Goal: Task Accomplishment & Management: Complete application form

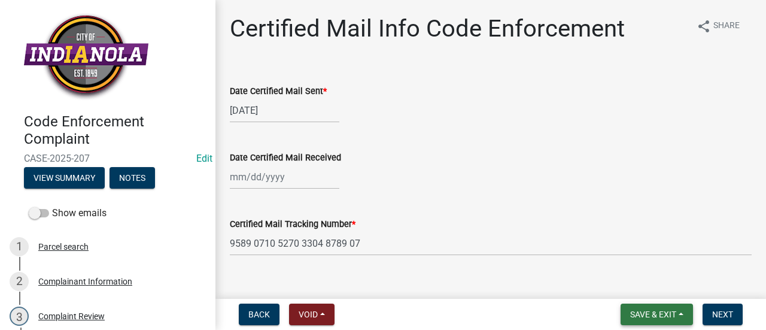
click at [642, 316] on span "Save & Exit" at bounding box center [653, 314] width 46 height 10
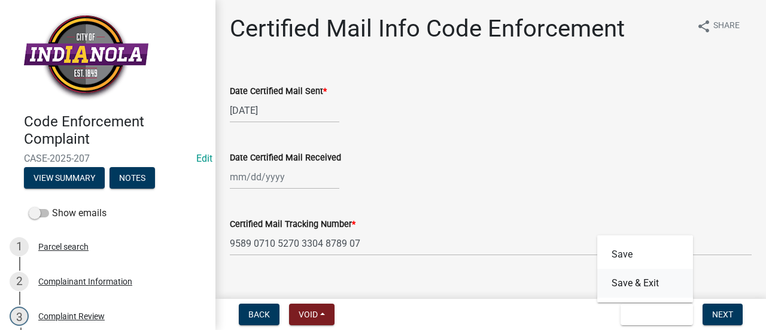
click at [639, 275] on button "Save & Exit" at bounding box center [645, 283] width 96 height 29
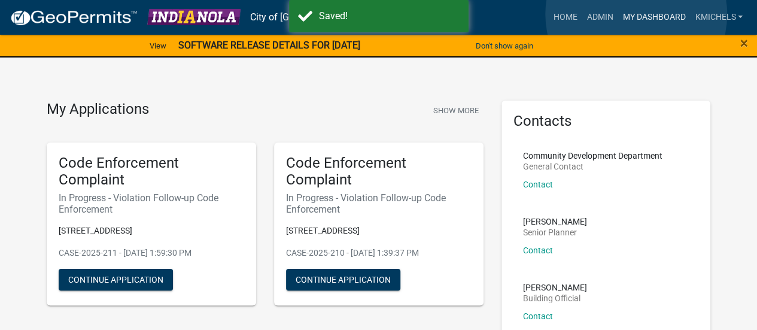
click at [636, 14] on link "My Dashboard" at bounding box center [653, 17] width 72 height 23
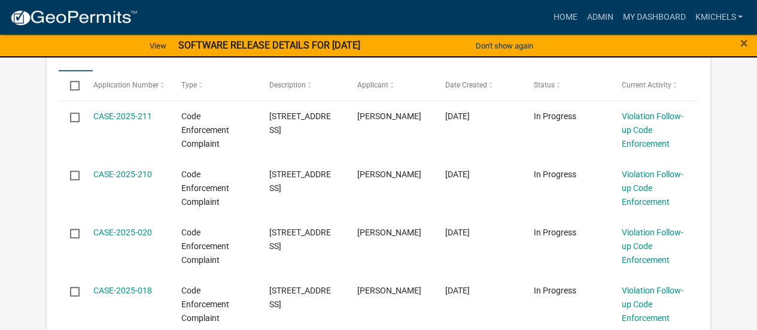
select select "2: 50"
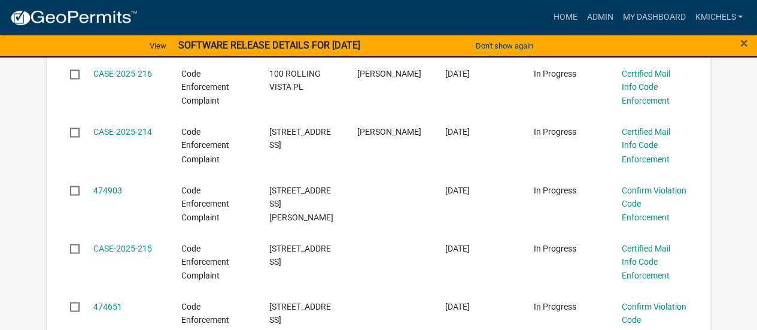
scroll to position [985, 0]
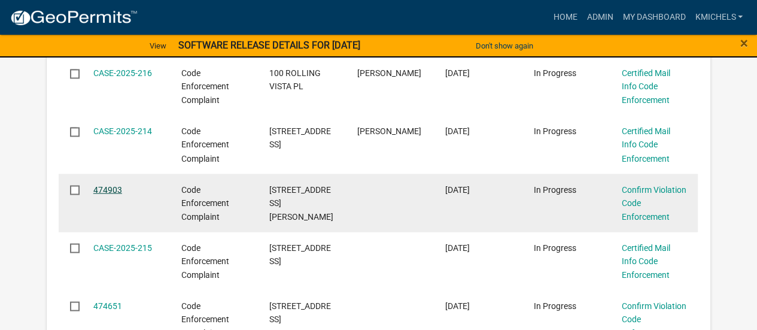
click at [113, 187] on link "474903" at bounding box center [107, 189] width 29 height 10
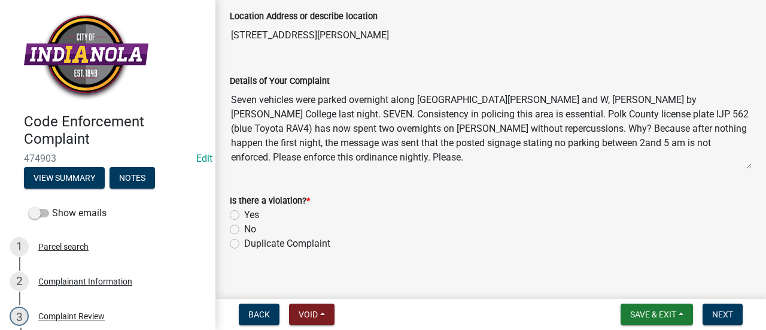
scroll to position [81, 0]
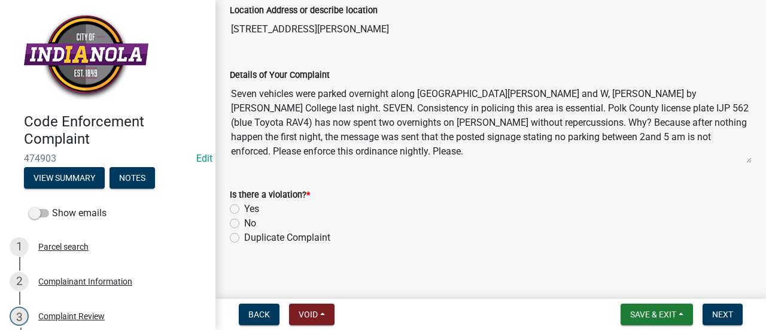
click at [244, 219] on label "No" at bounding box center [250, 223] width 12 height 14
click at [244, 219] on input "No" at bounding box center [248, 220] width 8 height 8
radio input "true"
click at [726, 314] on span "Next" at bounding box center [722, 314] width 21 height 10
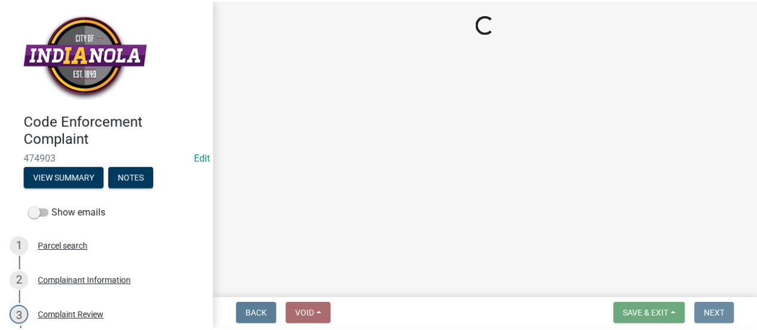
scroll to position [0, 0]
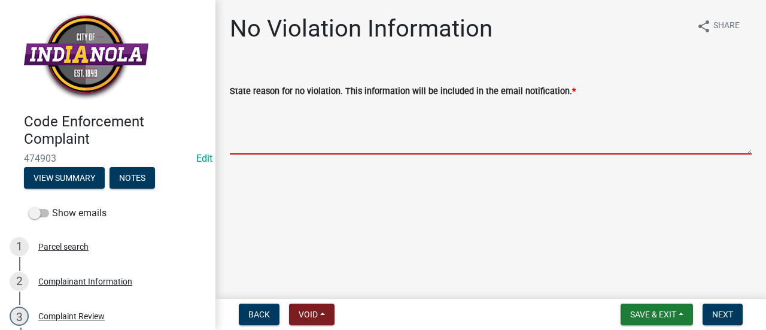
click at [319, 120] on textarea "State reason for no violation. This information will be included in the email n…" at bounding box center [491, 126] width 522 height 56
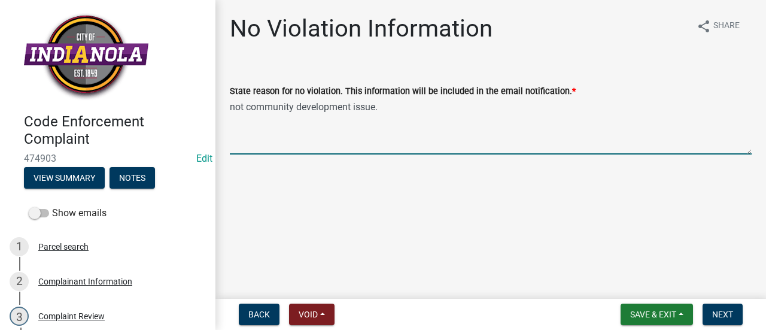
click at [247, 103] on textarea "not community development issue." at bounding box center [491, 126] width 522 height 56
click at [232, 105] on textarea "not a community development issue." at bounding box center [491, 126] width 522 height 56
type textarea "Not a community development issue."
click at [720, 315] on span "Next" at bounding box center [722, 314] width 21 height 10
